Goal: Information Seeking & Learning: Learn about a topic

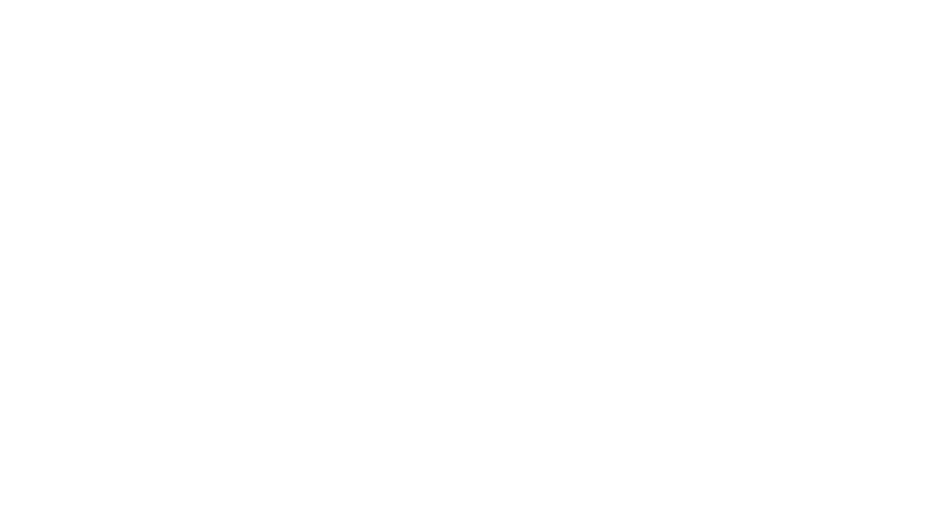
scroll to position [13, 0]
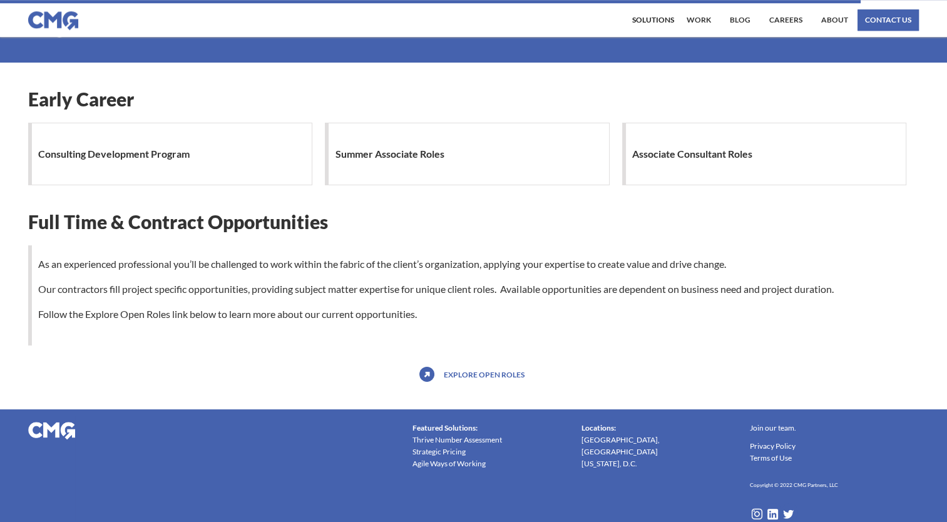
scroll to position [1164, 0]
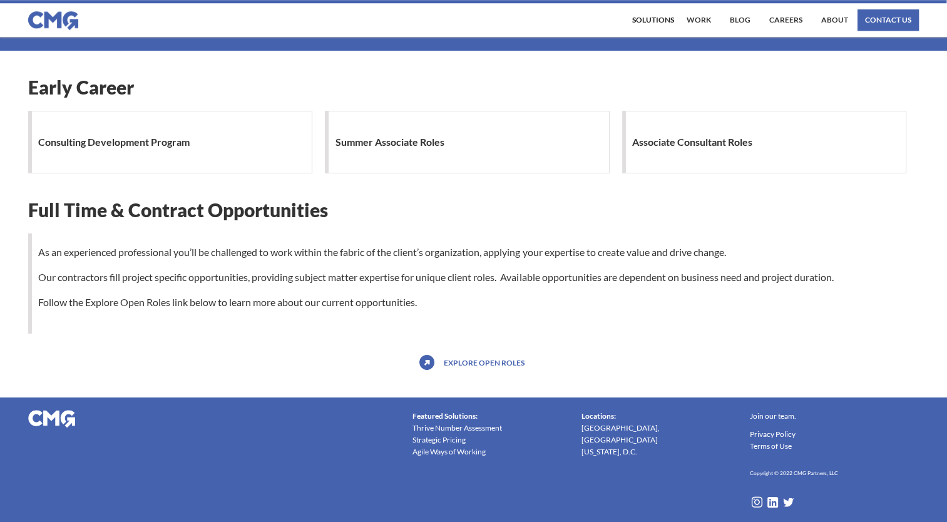
drag, startPoint x: 725, startPoint y: 153, endPoint x: 722, endPoint y: 135, distance: 19.0
click at [722, 135] on h1 "Associate Consultant Roles" at bounding box center [695, 142] width 126 height 25
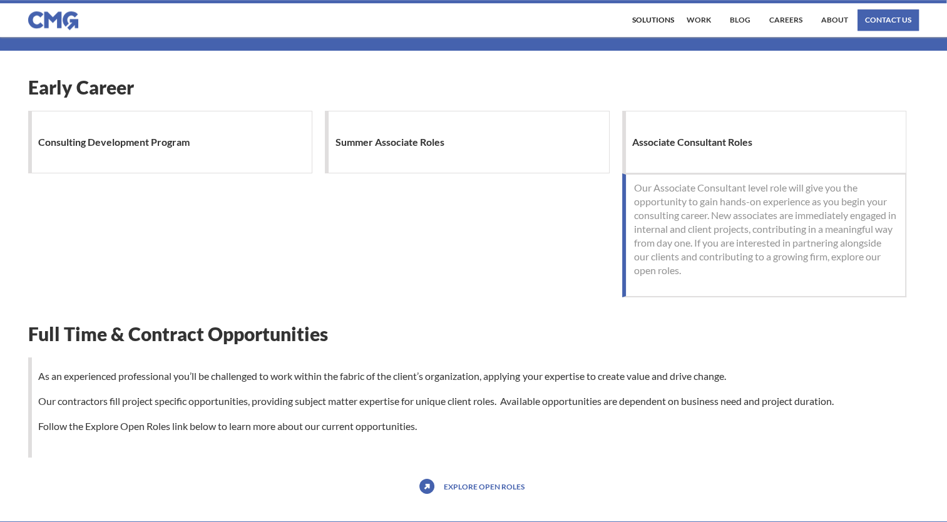
click at [167, 133] on h1 "Consulting Development Program" at bounding box center [117, 142] width 158 height 25
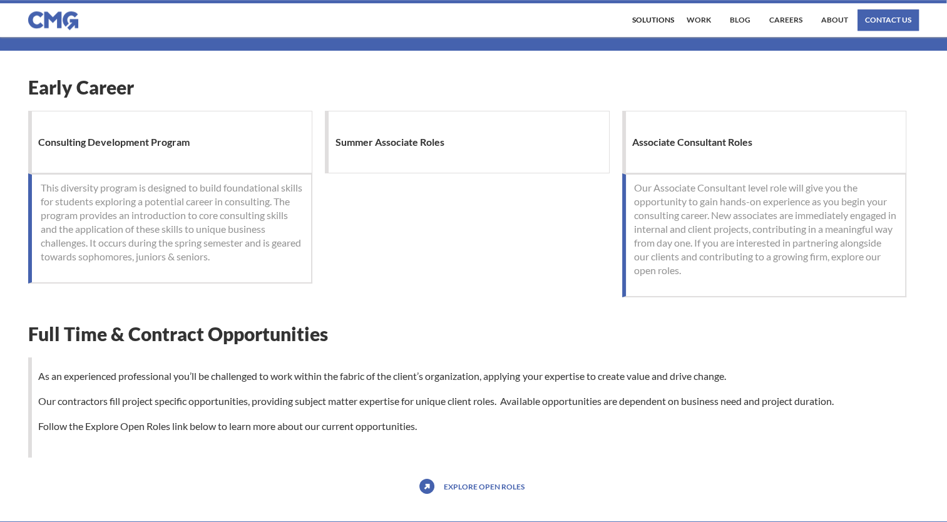
click at [458, 485] on link "Explore open roles" at bounding box center [484, 487] width 87 height 20
